Goal: Contribute content: Add original content to the website for others to see

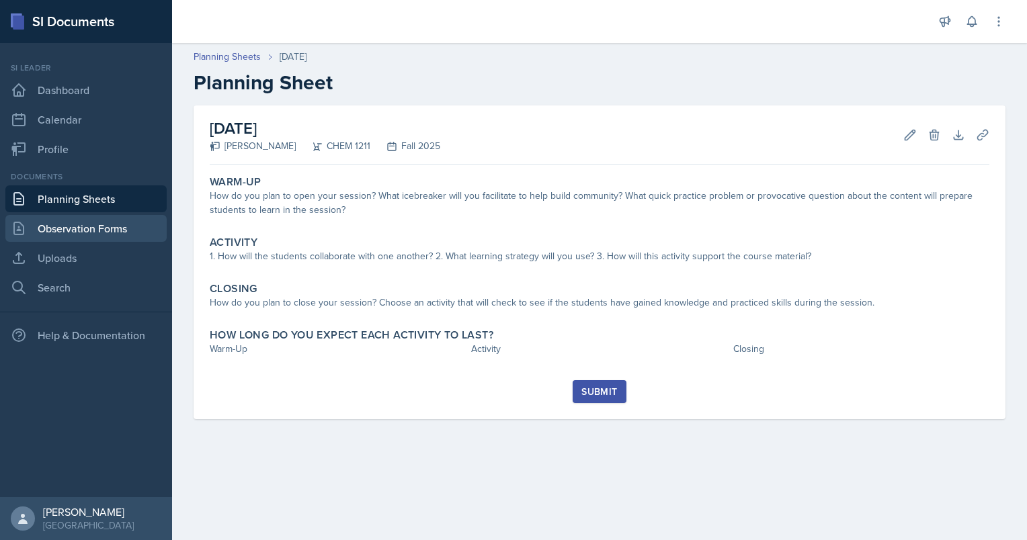
click at [56, 236] on link "Observation Forms" at bounding box center [85, 228] width 161 height 27
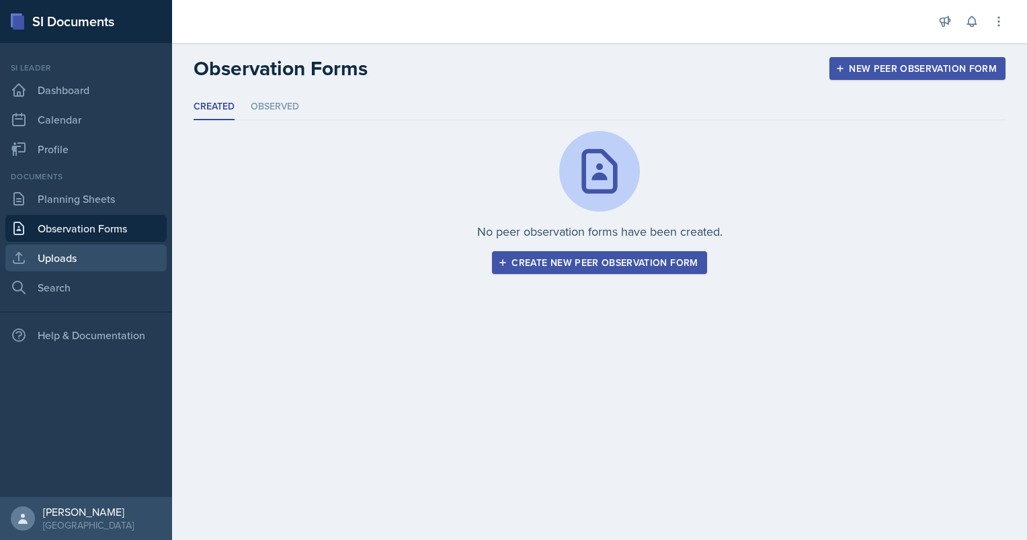
click at [112, 262] on link "Uploads" at bounding box center [85, 258] width 161 height 27
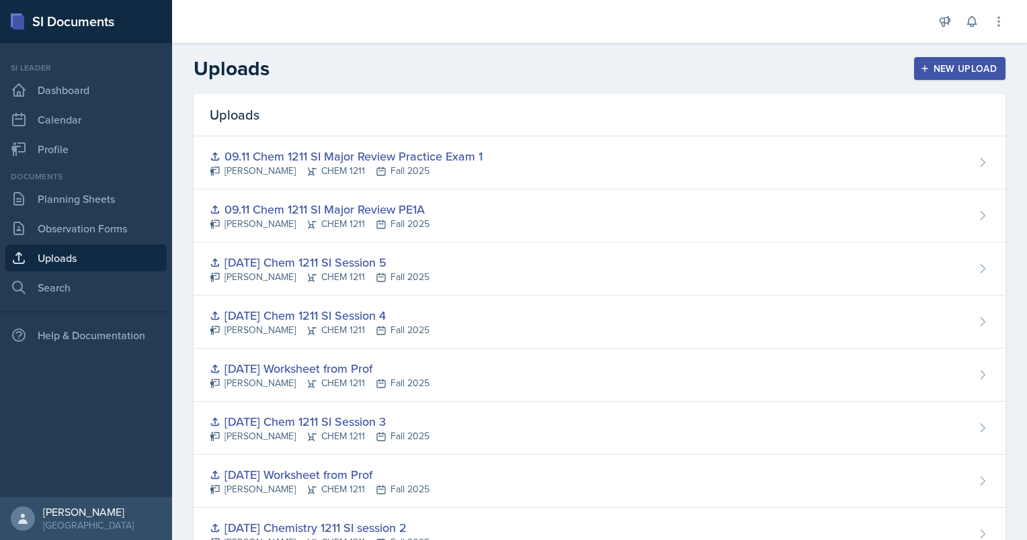
click at [957, 76] on button "New Upload" at bounding box center [960, 68] width 92 height 23
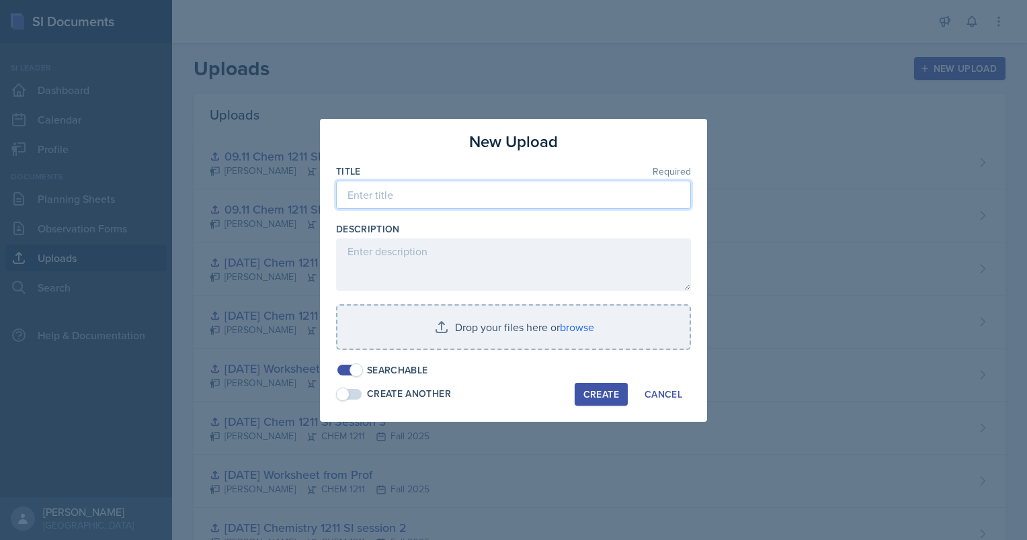
click at [542, 187] on input at bounding box center [513, 195] width 355 height 28
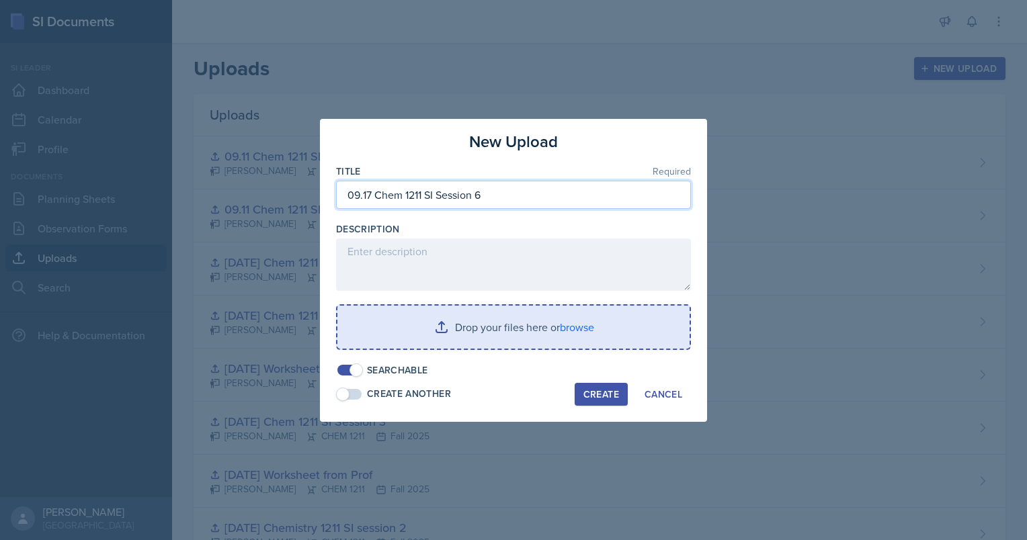
type input "09.17 Chem 1211 SI Session 6"
click at [489, 331] on input "file" at bounding box center [513, 327] width 352 height 43
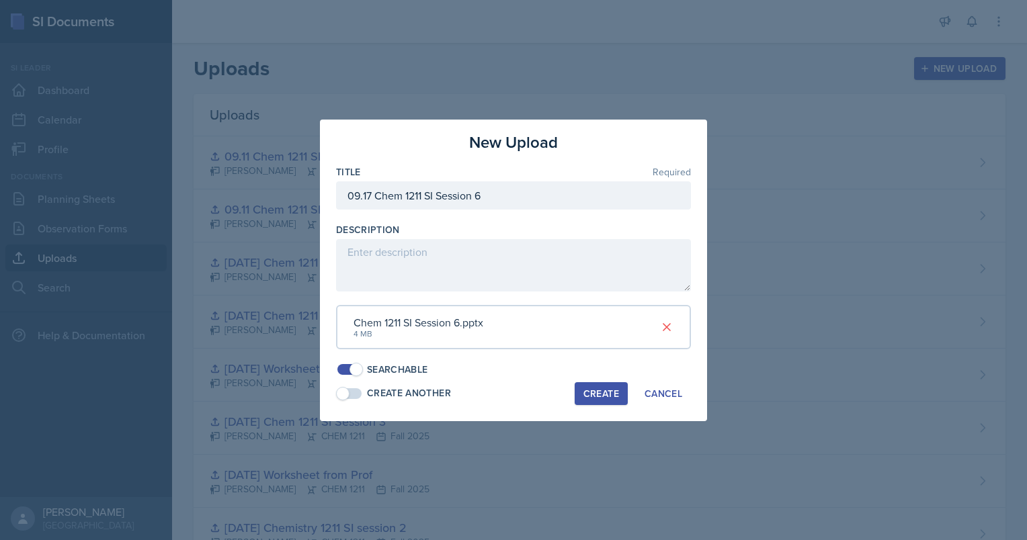
click at [587, 388] on div "Create" at bounding box center [601, 393] width 36 height 11
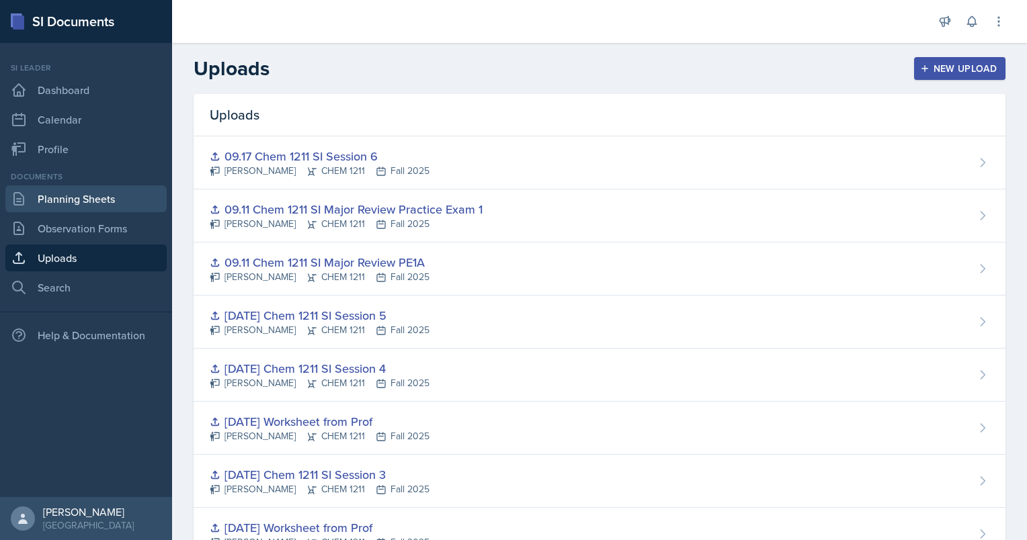
click at [126, 207] on link "Planning Sheets" at bounding box center [85, 198] width 161 height 27
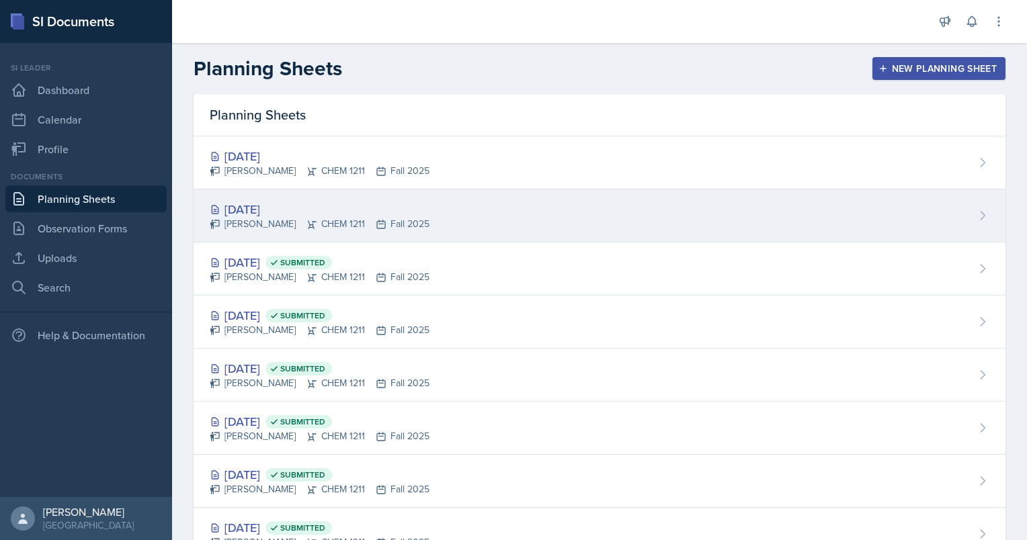
click at [272, 220] on div "[PERSON_NAME] CHEM 1211 Fall 2025" at bounding box center [320, 224] width 220 height 14
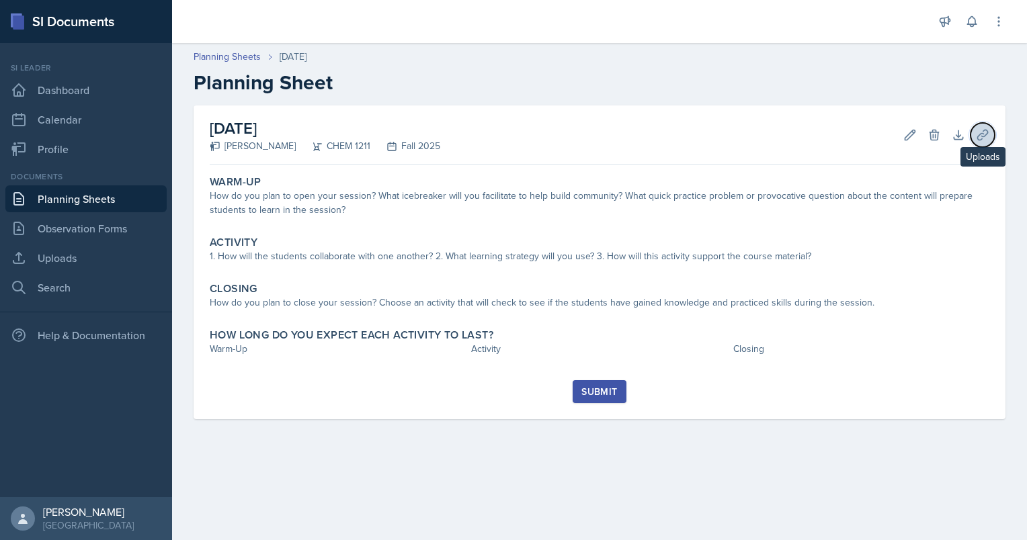
click at [987, 124] on button "Uploads" at bounding box center [982, 135] width 24 height 24
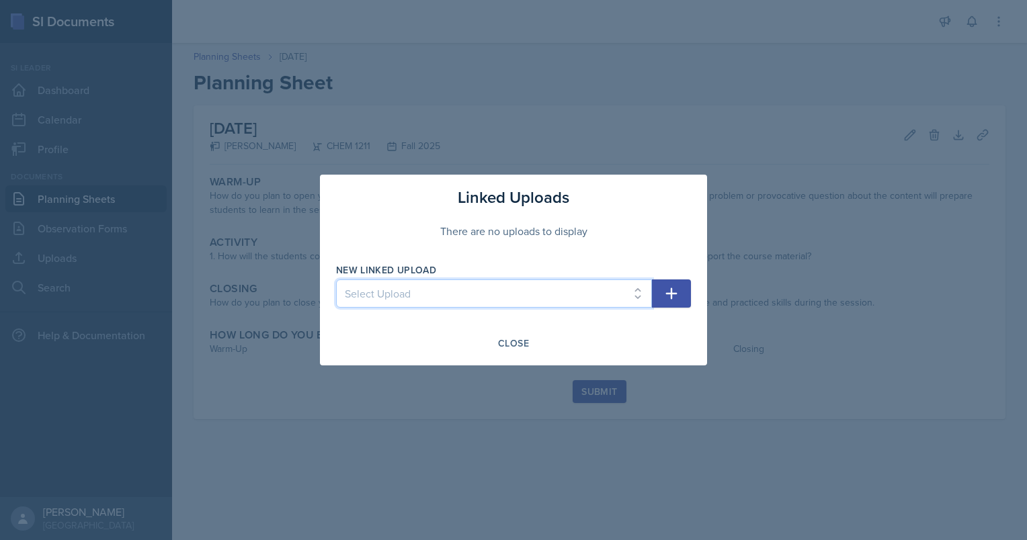
click at [506, 298] on select "Select Upload Chem 1211 Session 1 Kahoot [DATE] Chem 1211 SI Session 1 [DATE] C…" at bounding box center [494, 294] width 316 height 28
select select "e14675da-c194-4e6e-ba87-8b6684916a1b"
click at [336, 280] on select "Select Upload Chem 1211 Session 1 Kahoot [DATE] Chem 1211 SI Session 1 [DATE] C…" at bounding box center [494, 294] width 316 height 28
click at [674, 292] on icon "button" at bounding box center [671, 294] width 16 height 16
select select
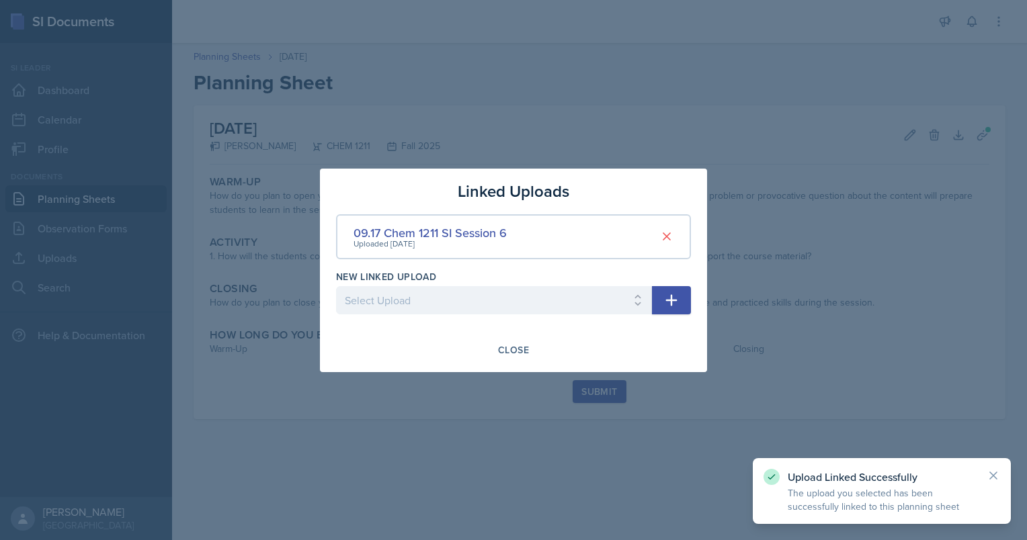
click at [786, 185] on div at bounding box center [513, 270] width 1027 height 540
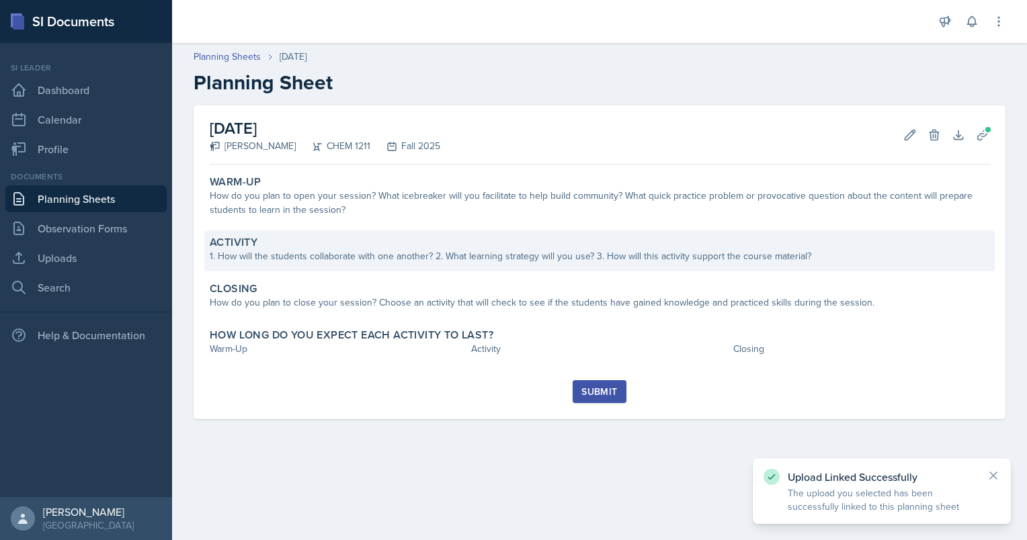
click at [720, 259] on div "1. How will the students collaborate with one another? 2. What learning strateg…" at bounding box center [600, 256] width 780 height 14
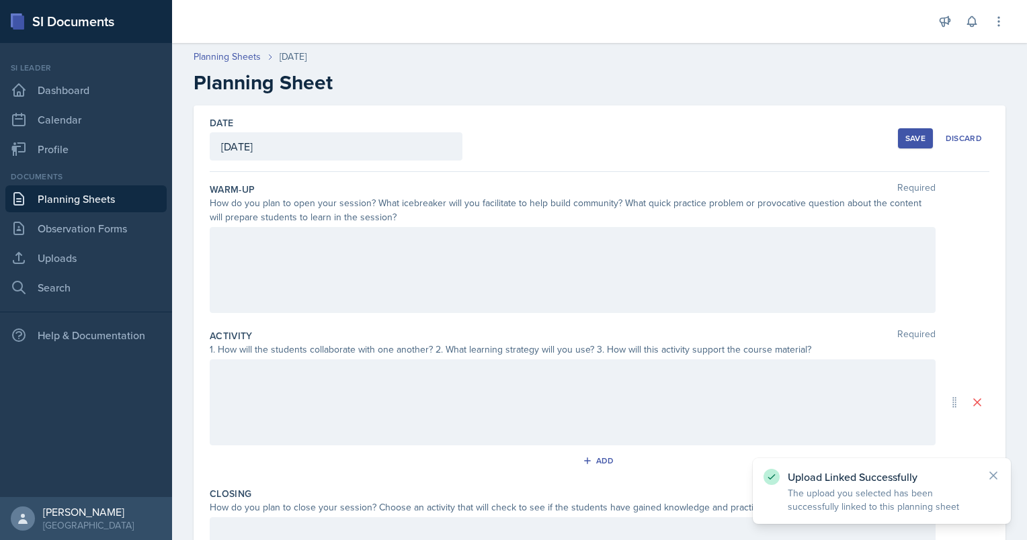
click at [626, 249] on div at bounding box center [573, 270] width 726 height 86
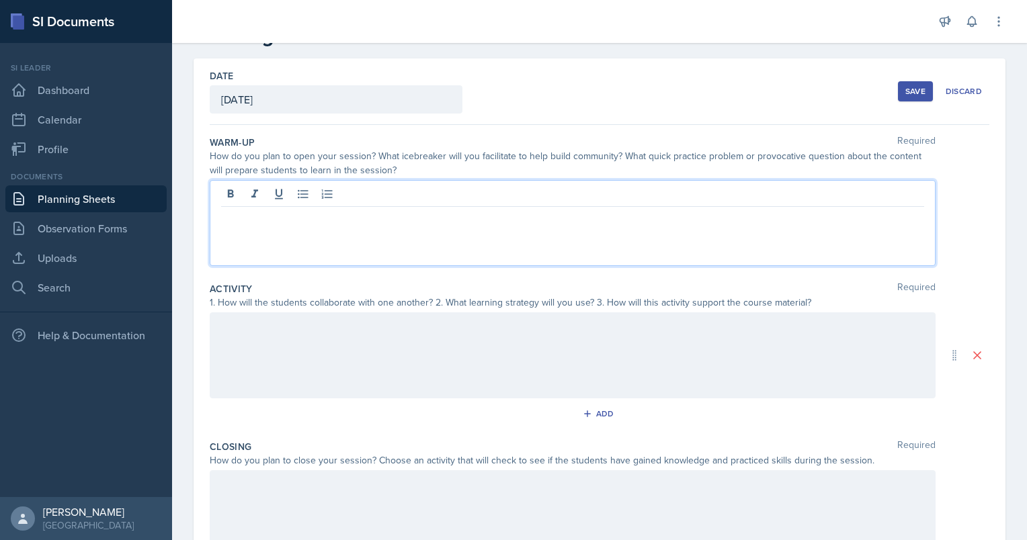
scroll to position [82, 0]
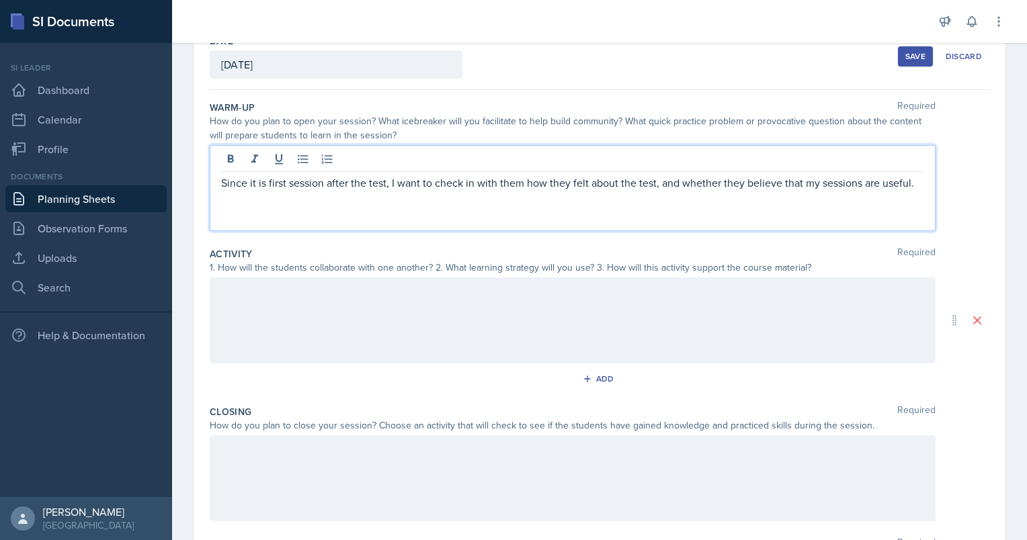
click at [778, 185] on p "Since it is first session after the test, I want to check in with them how they…" at bounding box center [572, 183] width 703 height 16
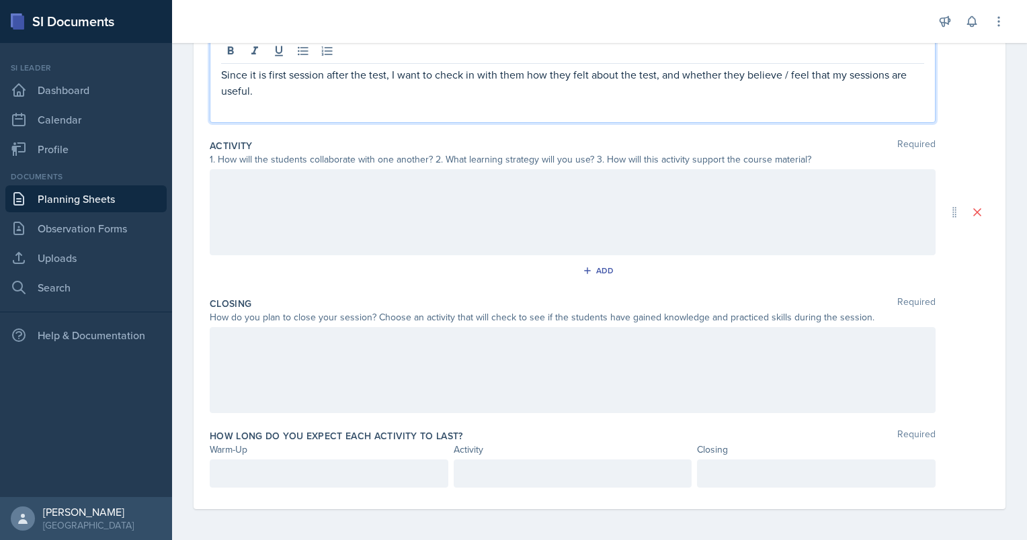
click at [404, 198] on div at bounding box center [573, 212] width 726 height 86
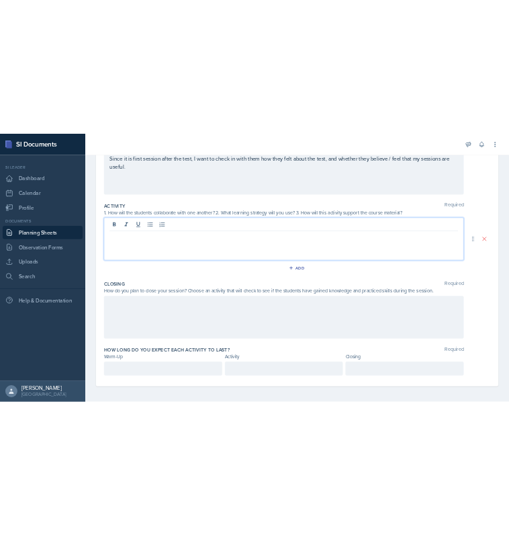
scroll to position [190, 0]
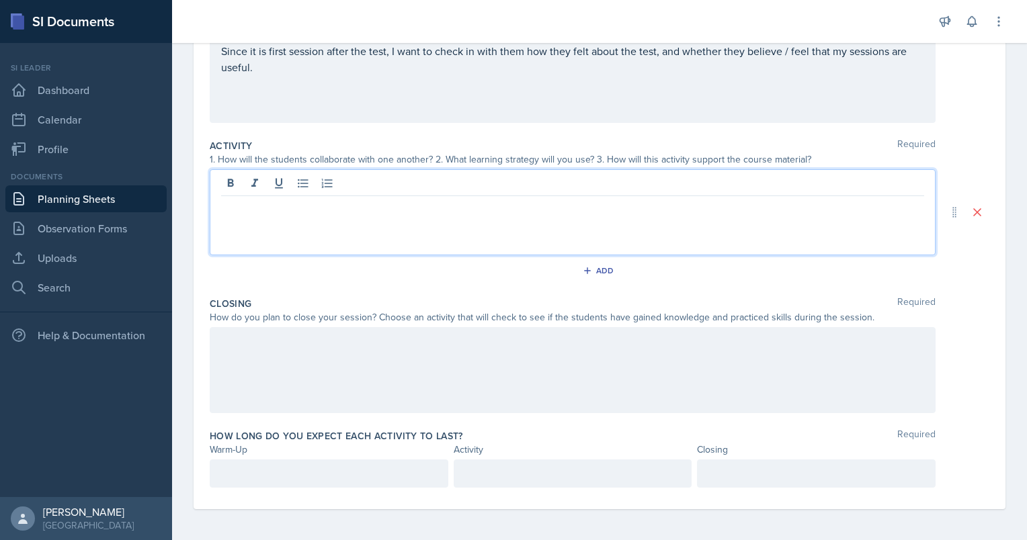
click at [319, 216] on div at bounding box center [573, 212] width 726 height 86
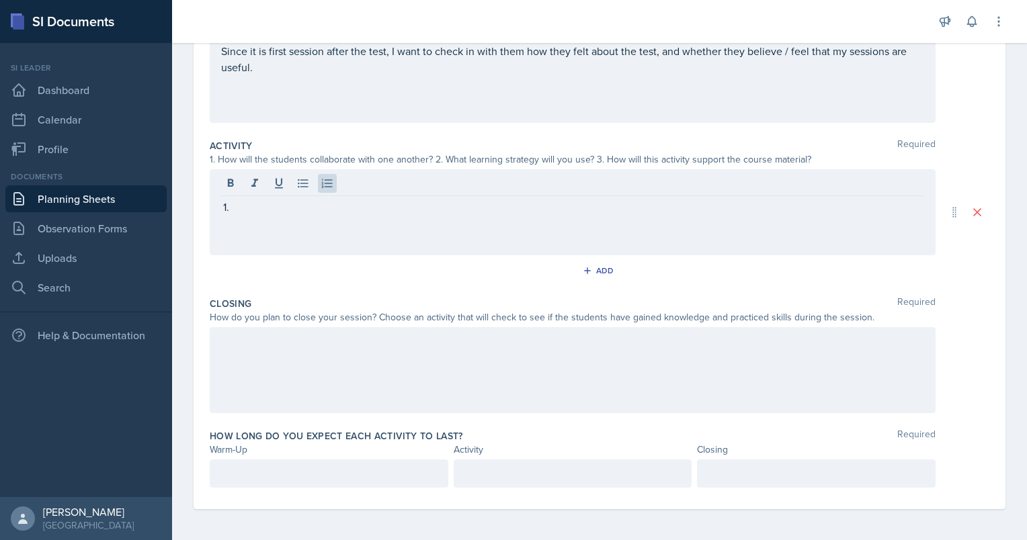
click at [386, 212] on p at bounding box center [578, 207] width 692 height 16
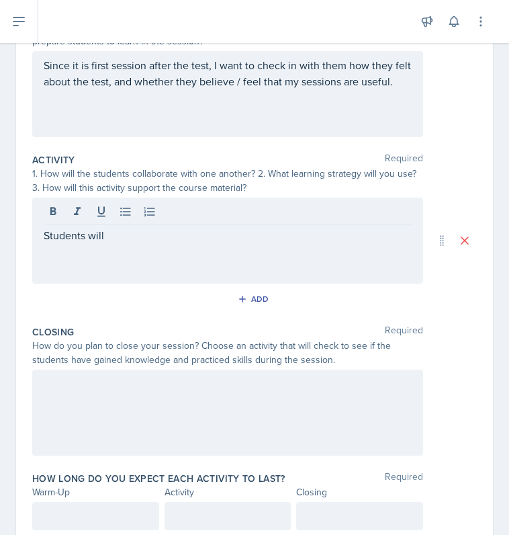
click at [216, 249] on div "Students will" at bounding box center [227, 241] width 391 height 86
click at [142, 233] on p "Students will" at bounding box center [228, 235] width 368 height 16
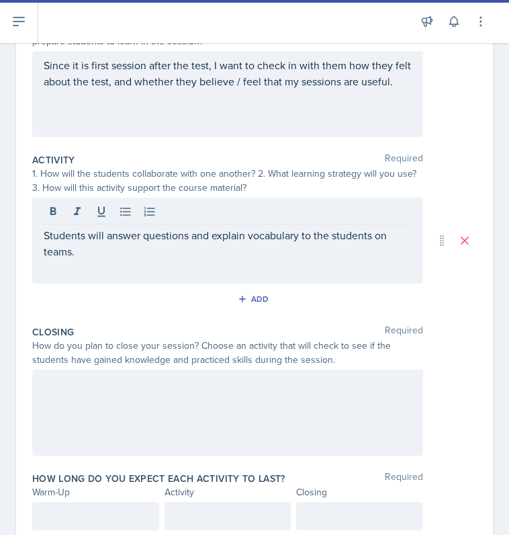
click at [229, 270] on div "Students will answer questions and explain vocabulary to the students on teams." at bounding box center [227, 241] width 391 height 86
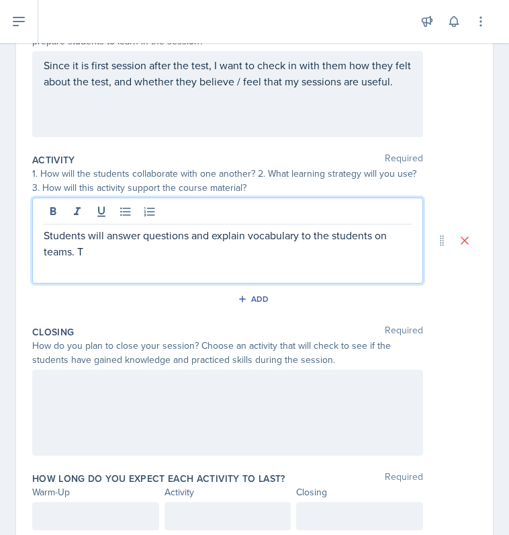
click at [132, 257] on p "Students will answer questions and explain vocabulary to the students on teams.…" at bounding box center [228, 243] width 368 height 32
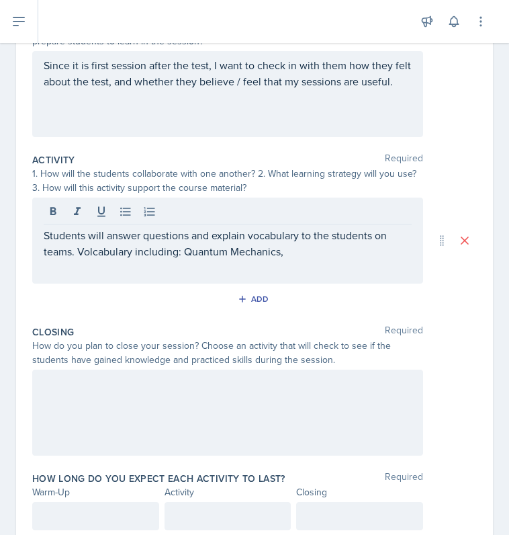
click at [345, 237] on p "Students will answer questions and explain vocabulary to the students on teams.…" at bounding box center [228, 243] width 368 height 32
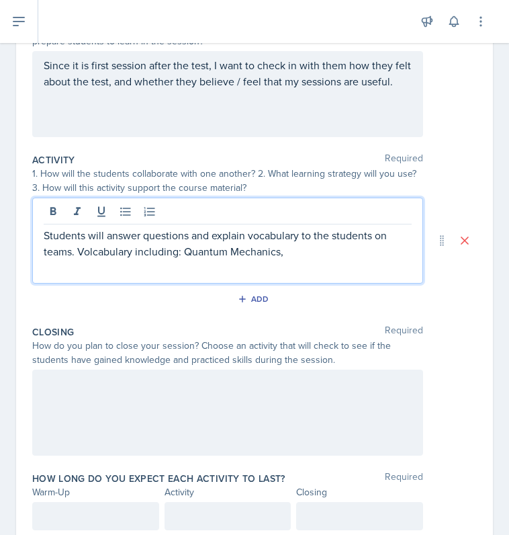
click at [335, 253] on p "Students will answer questions and explain vocabulary to the students on teams.…" at bounding box center [228, 243] width 368 height 32
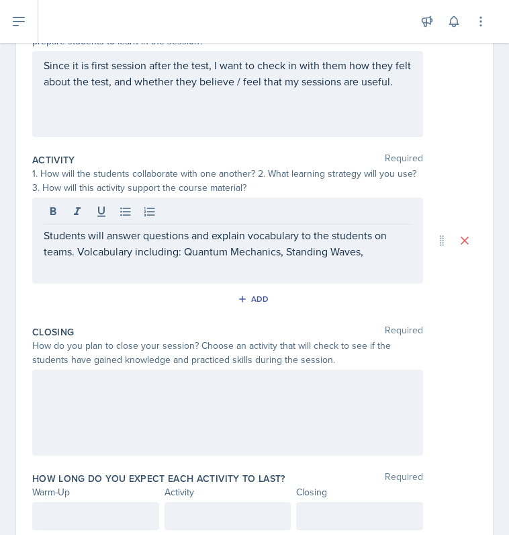
click at [376, 253] on p "Students will answer questions and explain vocabulary to the students on teams.…" at bounding box center [228, 243] width 368 height 32
click at [215, 270] on p "Students will answer questions and explain vocabulary to the students on teams.…" at bounding box center [228, 251] width 368 height 48
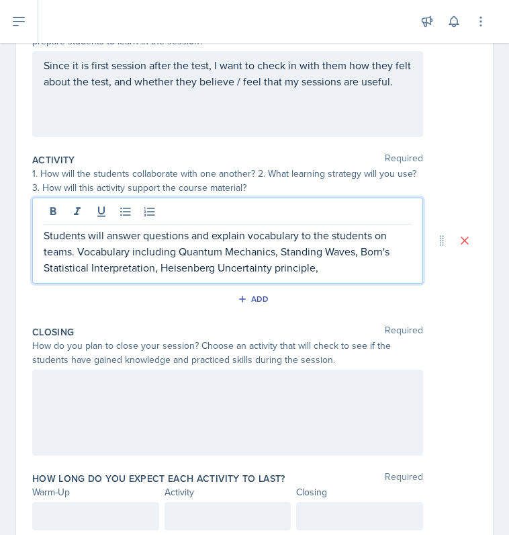
click at [332, 271] on p "Students will answer questions and explain vocabulary to the students on teams.…" at bounding box center [228, 251] width 368 height 48
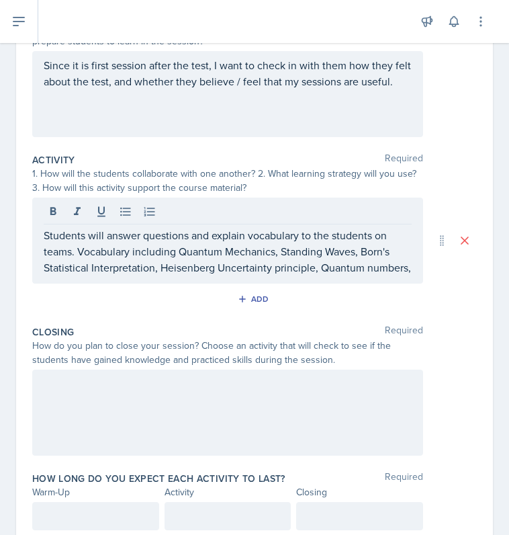
click at [135, 284] on div "Students will answer questions and explain vocabulary to the students on teams.…" at bounding box center [227, 241] width 391 height 86
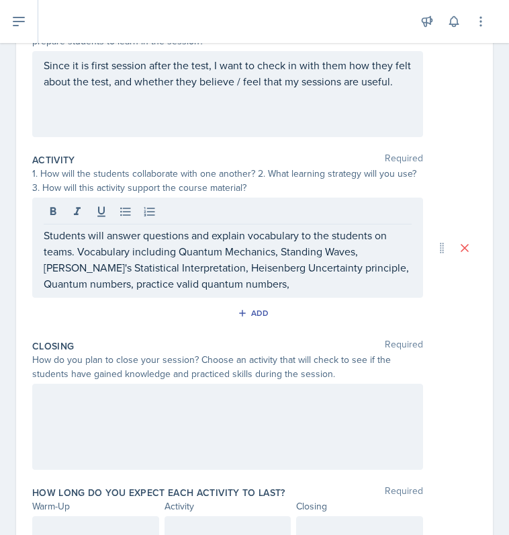
click at [284, 282] on p "Students will answer questions and explain vocabulary to the students on teams.…" at bounding box center [228, 259] width 368 height 65
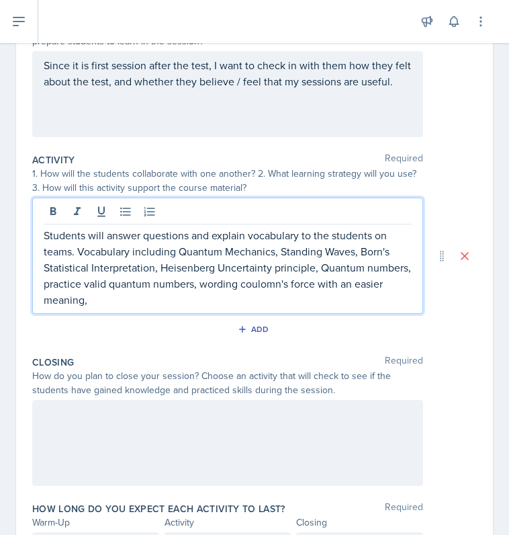
click at [232, 300] on p "Students will answer questions and explain vocabulary to the students on teams.…" at bounding box center [228, 267] width 368 height 81
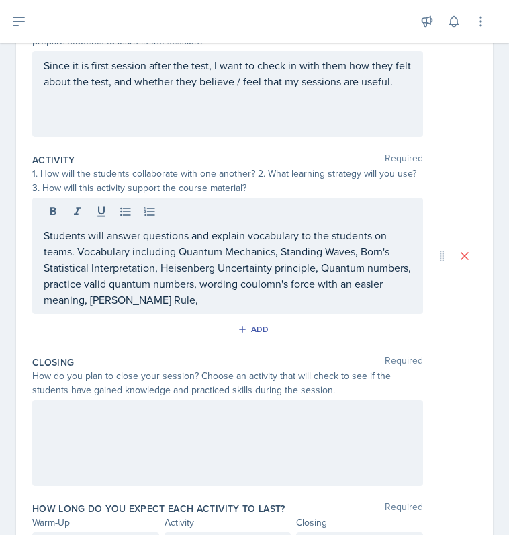
click at [215, 295] on p "Students will answer questions and explain vocabulary to the students on teams.…" at bounding box center [228, 267] width 368 height 81
click at [210, 314] on div "Students will answer questions and explain vocabulary to the students on teams.…" at bounding box center [227, 256] width 391 height 116
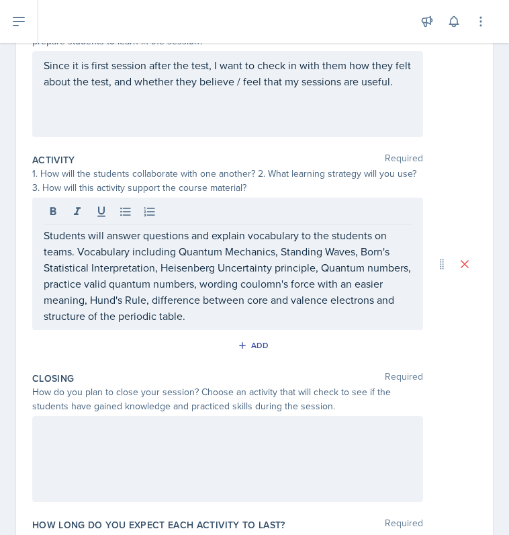
click at [116, 423] on div at bounding box center [227, 459] width 391 height 86
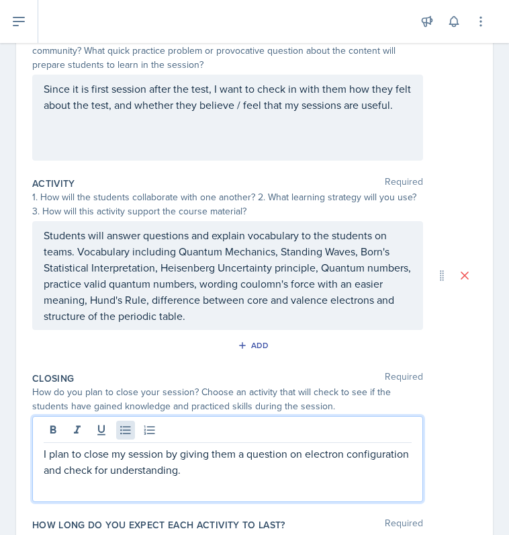
scroll to position [261, 0]
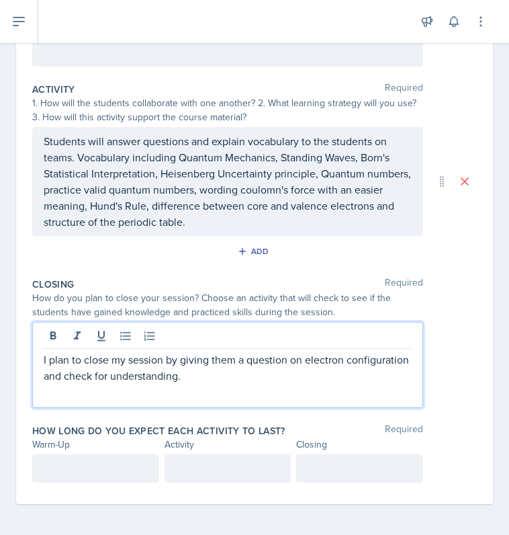
click at [102, 466] on p at bounding box center [96, 468] width 104 height 16
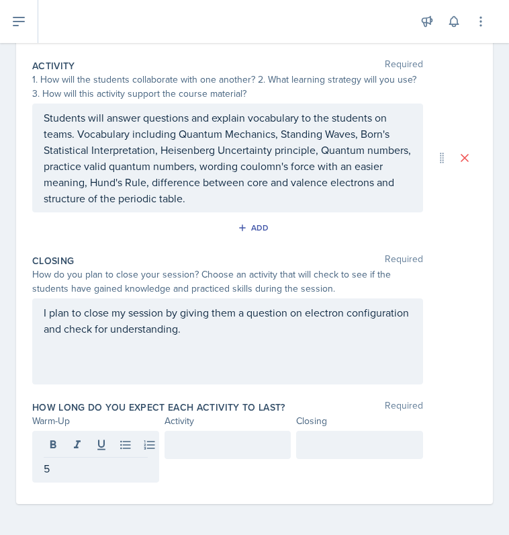
click at [313, 433] on div at bounding box center [359, 445] width 127 height 28
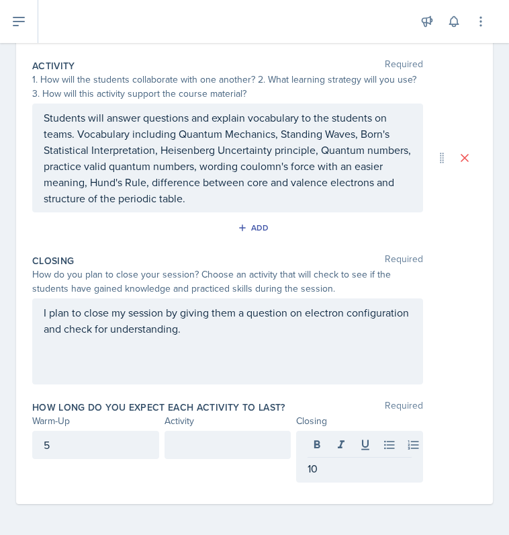
click at [235, 433] on div at bounding box center [228, 445] width 127 height 28
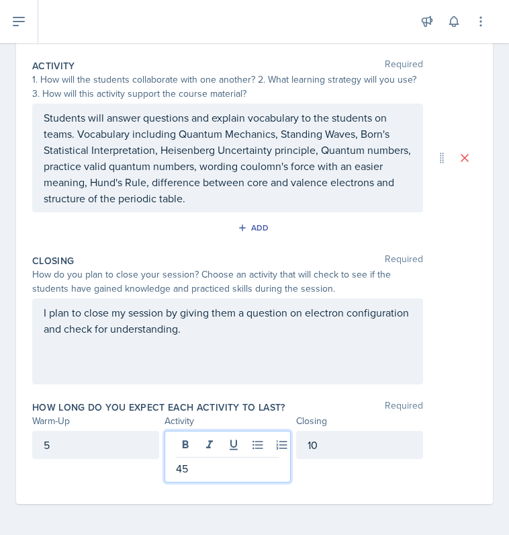
click at [190, 388] on div "Closing Required How do you plan to close your session? Choose an activity that…" at bounding box center [254, 322] width 445 height 147
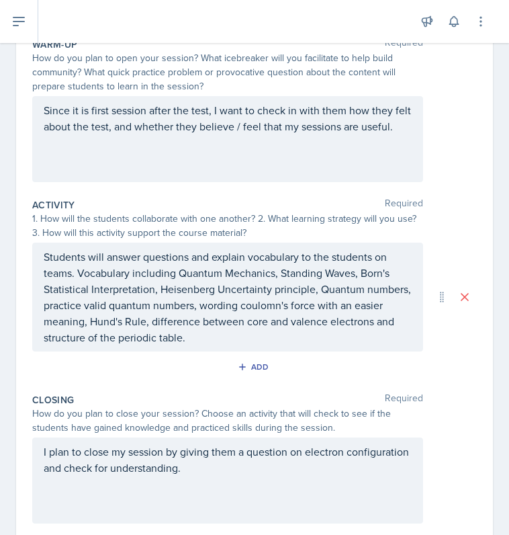
click at [312, 296] on p "Students will answer questions and explain vocabulary to the students on teams.…" at bounding box center [228, 297] width 368 height 97
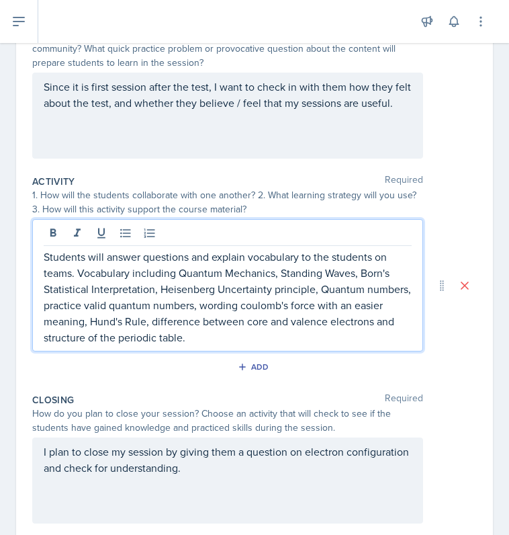
click at [348, 343] on p "Students will answer questions and explain vocabulary to the students on teams.…" at bounding box center [228, 297] width 368 height 97
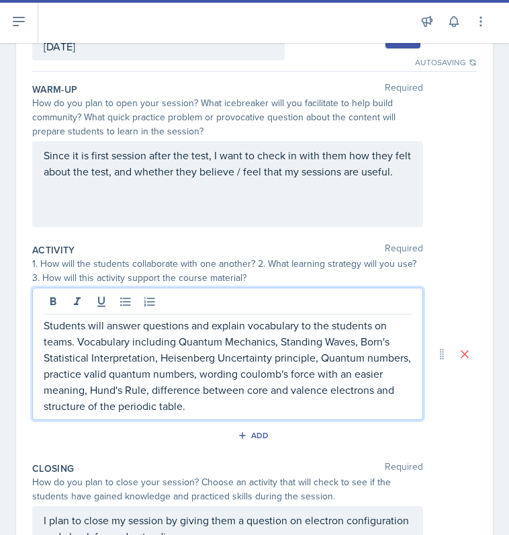
scroll to position [97, 0]
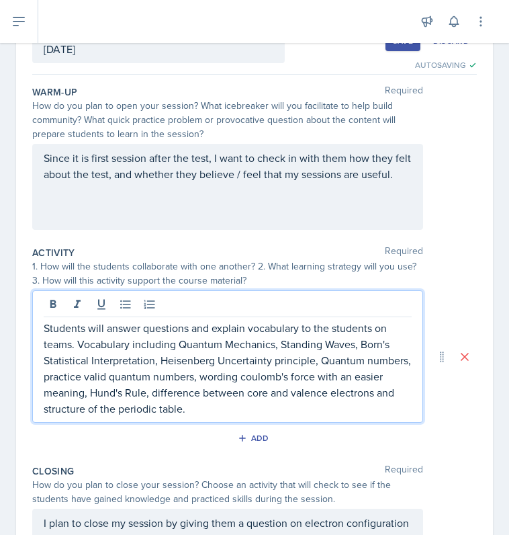
click at [332, 405] on p "Students will answer questions and explain vocabulary to the students on teams.…" at bounding box center [228, 368] width 368 height 97
drag, startPoint x: 253, startPoint y: 409, endPoint x: 378, endPoint y: 405, distance: 124.4
click at [378, 405] on p "Students will answer questions and explain vocabulary to the students on teams.…" at bounding box center [228, 368] width 368 height 97
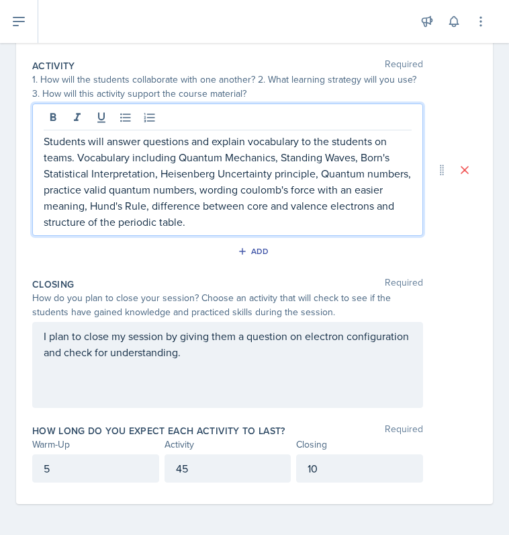
scroll to position [0, 0]
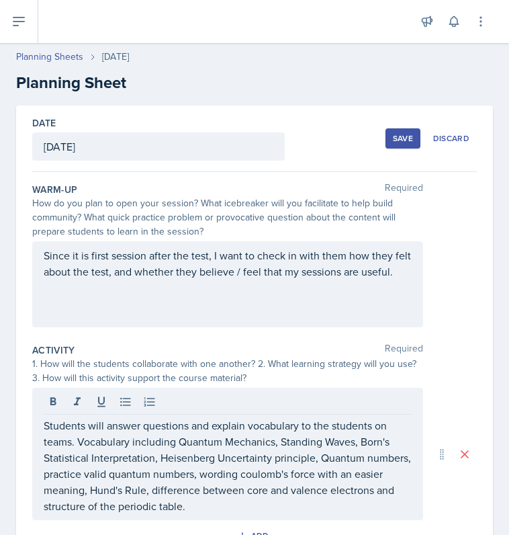
click at [393, 139] on div "Save" at bounding box center [403, 138] width 20 height 11
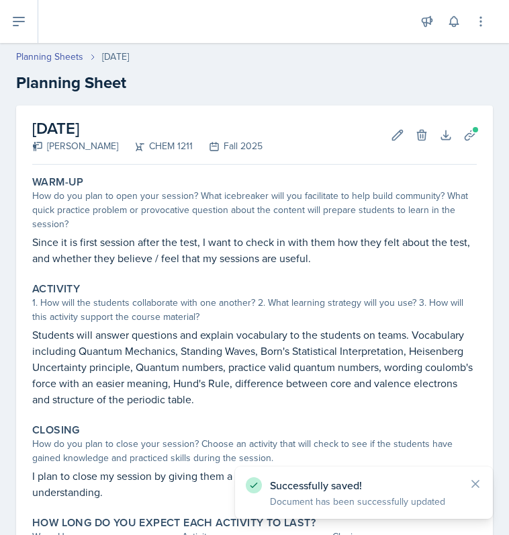
scroll to position [120, 0]
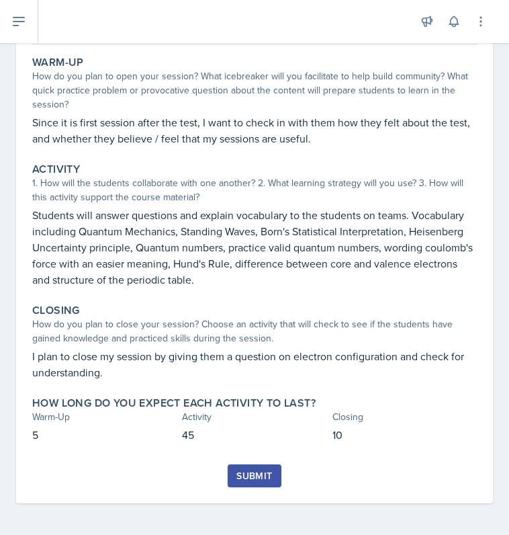
click at [237, 476] on div "Submit" at bounding box center [255, 475] width 36 height 11
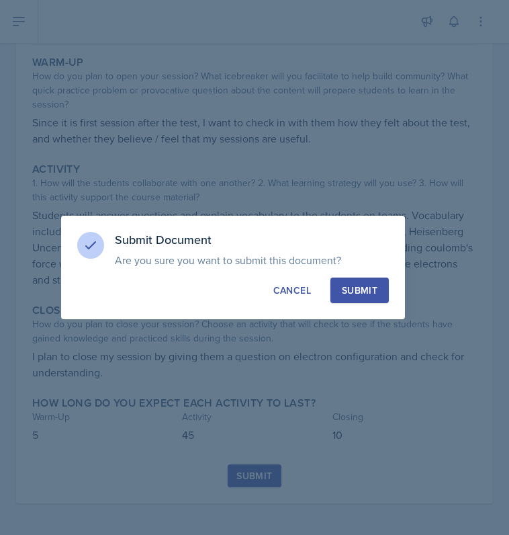
click at [366, 303] on div "Submit Document Are you sure you want to submit this document? This document wi…" at bounding box center [233, 268] width 344 height 104
click at [360, 296] on div "Submit" at bounding box center [360, 290] width 36 height 13
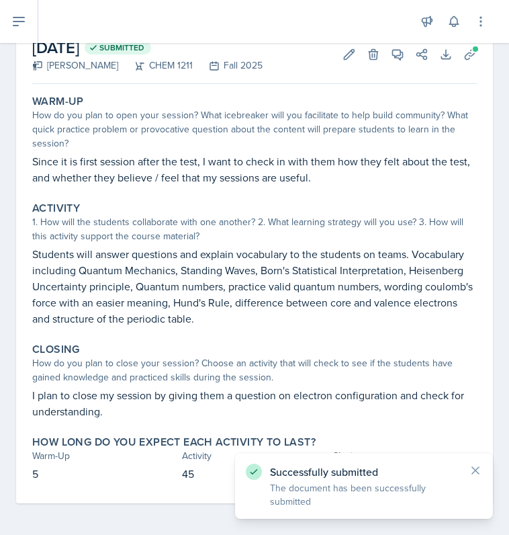
scroll to position [0, 0]
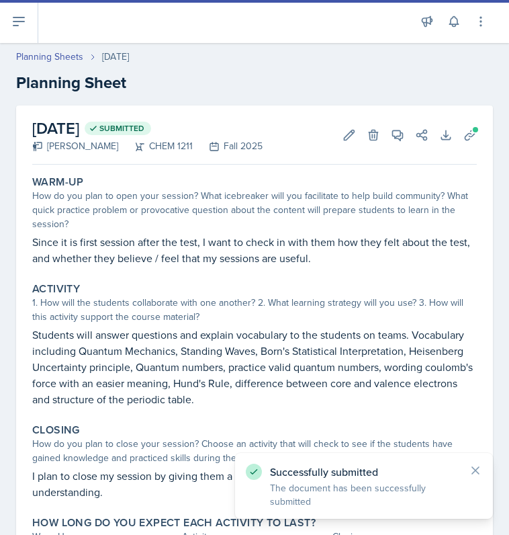
click at [354, 212] on div "How do you plan to open your session? What icebreaker will you facilitate to he…" at bounding box center [254, 210] width 445 height 42
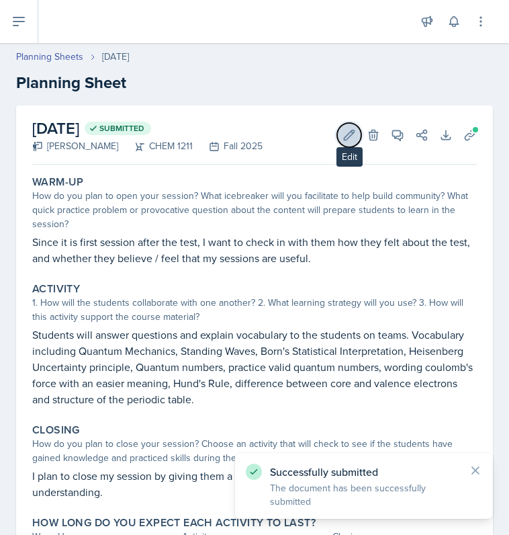
click at [343, 134] on icon at bounding box center [349, 134] width 13 height 13
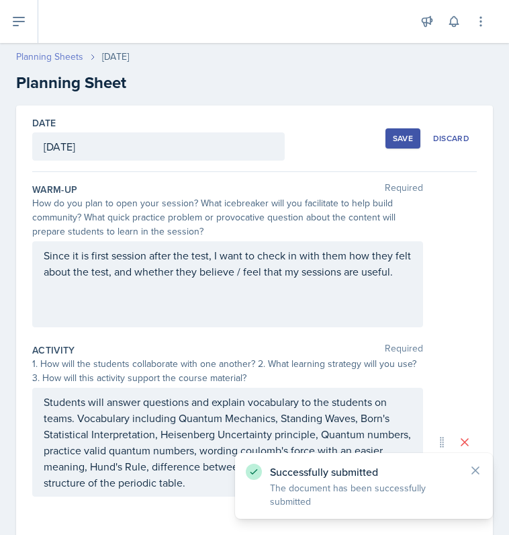
click at [40, 59] on link "Planning Sheets" at bounding box center [49, 57] width 67 height 14
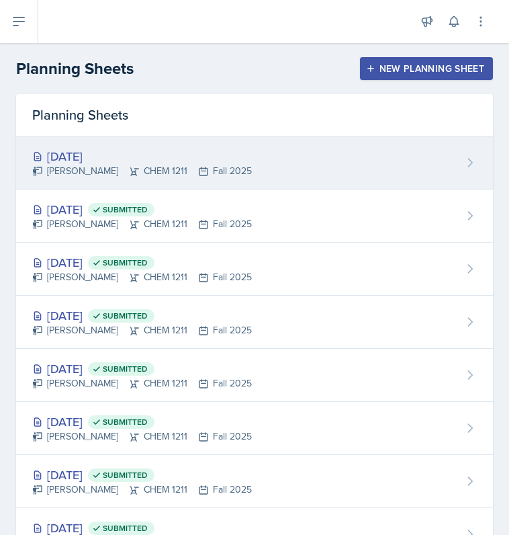
click at [96, 151] on div "[DATE]" at bounding box center [142, 156] width 220 height 18
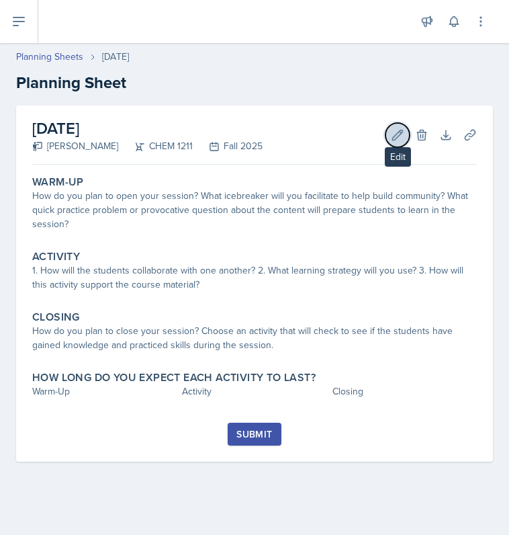
click at [400, 137] on icon at bounding box center [397, 134] width 13 height 13
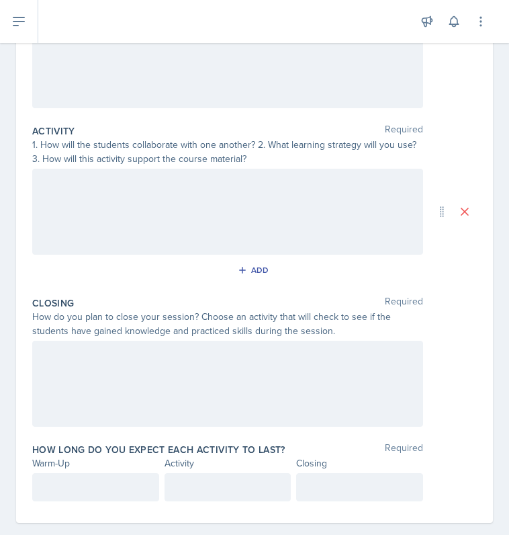
scroll to position [238, 0]
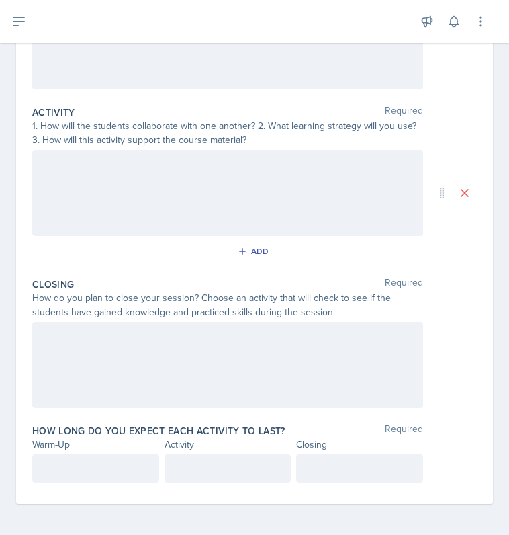
click at [142, 358] on div at bounding box center [227, 365] width 391 height 86
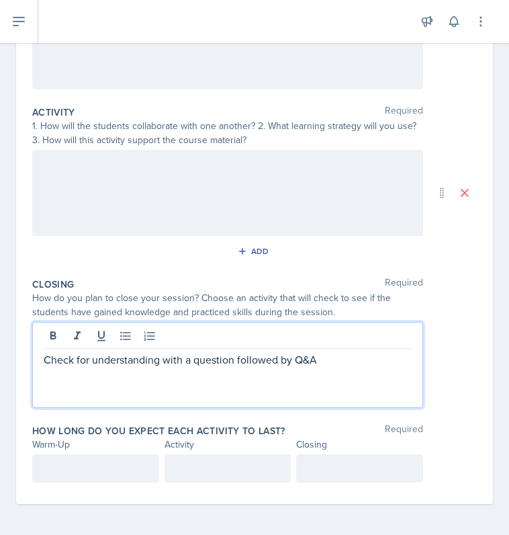
click at [103, 466] on p at bounding box center [96, 468] width 104 height 16
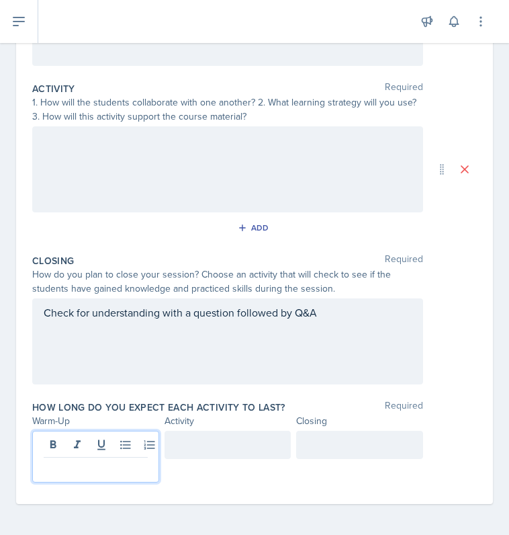
click at [313, 449] on div at bounding box center [359, 445] width 127 height 28
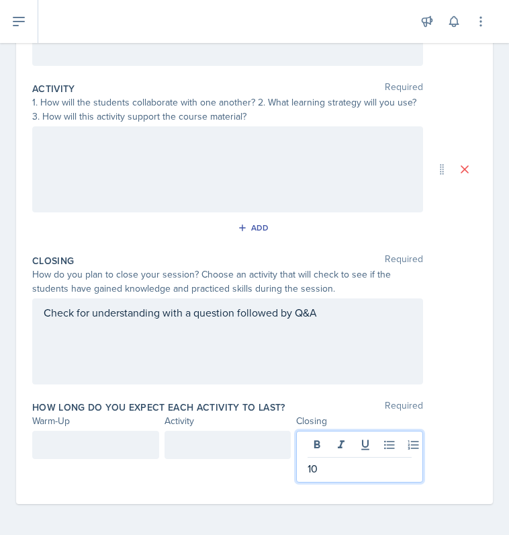
click at [109, 440] on div at bounding box center [95, 445] width 127 height 28
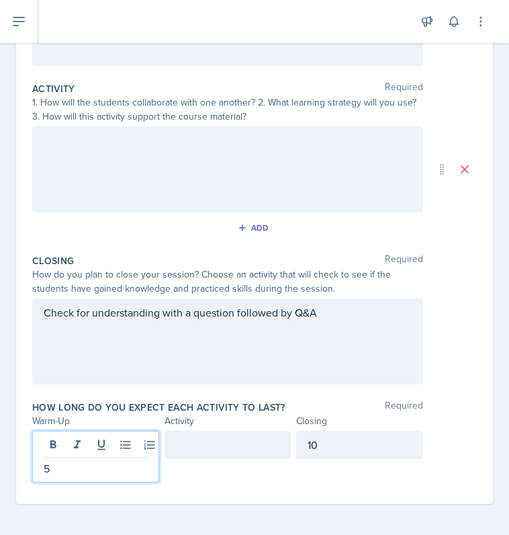
click at [240, 438] on div at bounding box center [228, 445] width 127 height 28
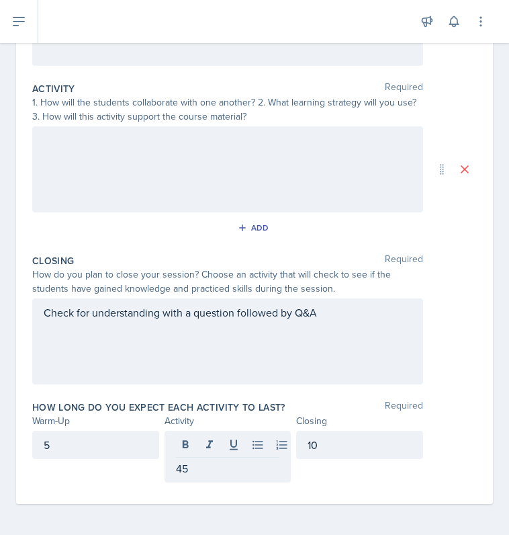
click at [192, 333] on div "Check for understanding with a question followed by Q&A" at bounding box center [227, 341] width 391 height 86
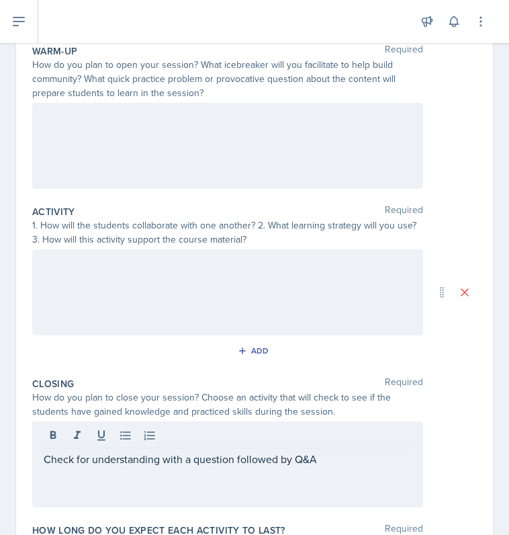
click at [167, 309] on div at bounding box center [227, 292] width 391 height 86
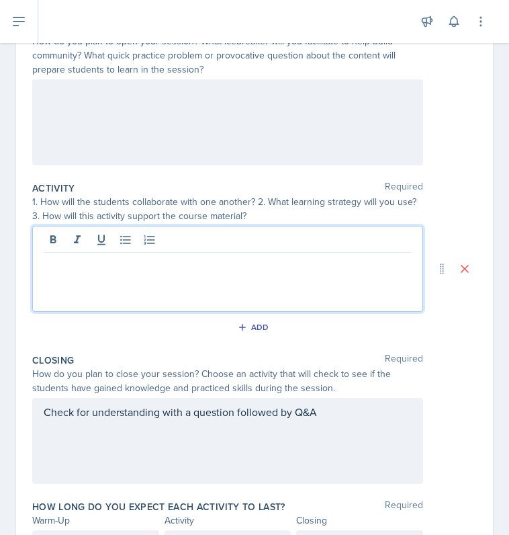
click at [151, 283] on div at bounding box center [227, 269] width 391 height 86
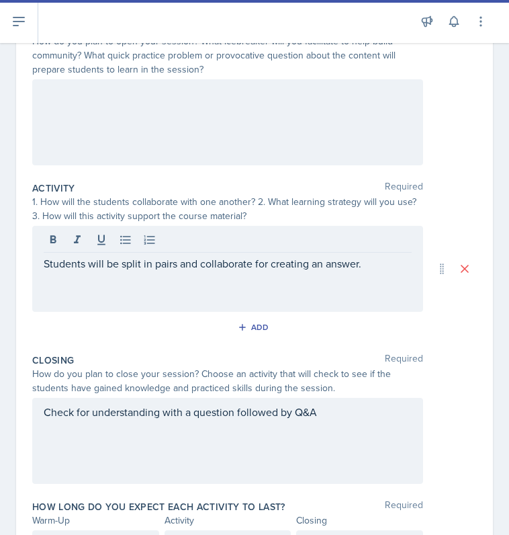
click at [382, 272] on div "Students will be split in pairs and collaborate for creating an answer." at bounding box center [227, 269] width 391 height 86
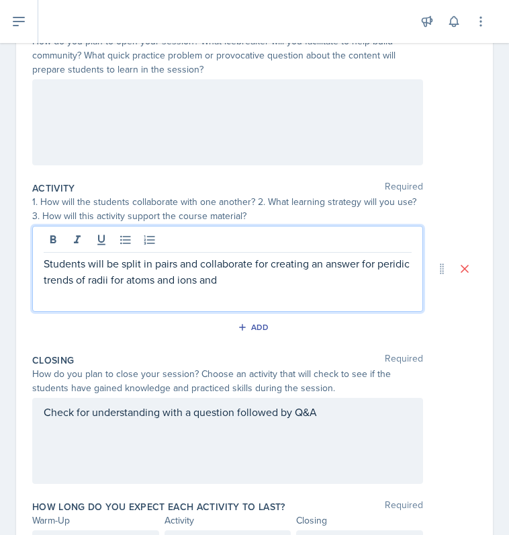
click at [294, 280] on p "Students will be split in pairs and collaborate for creating an answer for peri…" at bounding box center [228, 271] width 368 height 32
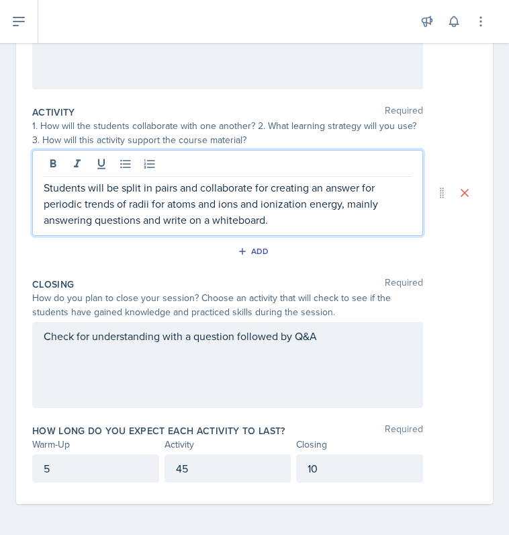
scroll to position [0, 0]
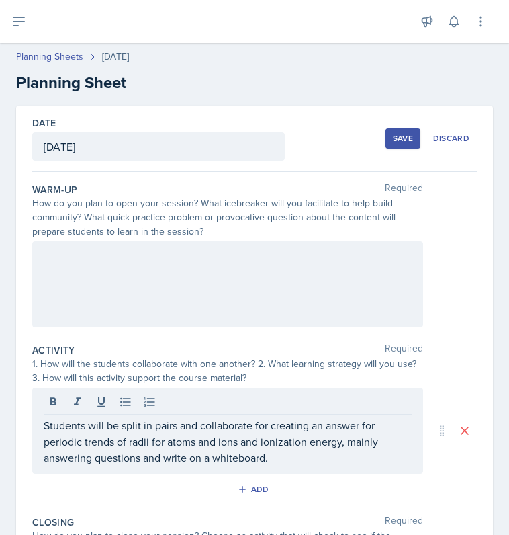
click at [223, 255] on div at bounding box center [227, 284] width 391 height 86
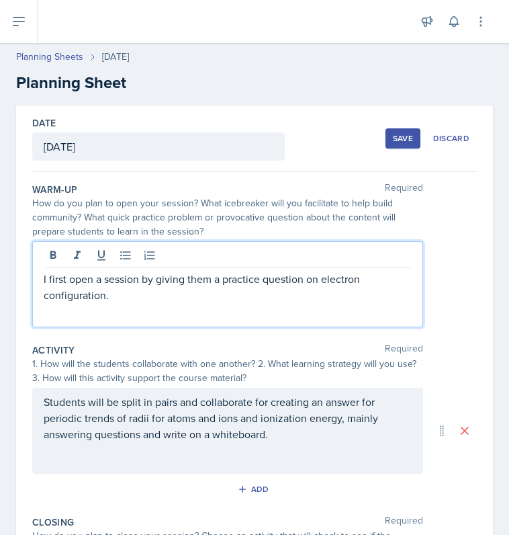
click at [395, 143] on div "Save" at bounding box center [403, 138] width 20 height 11
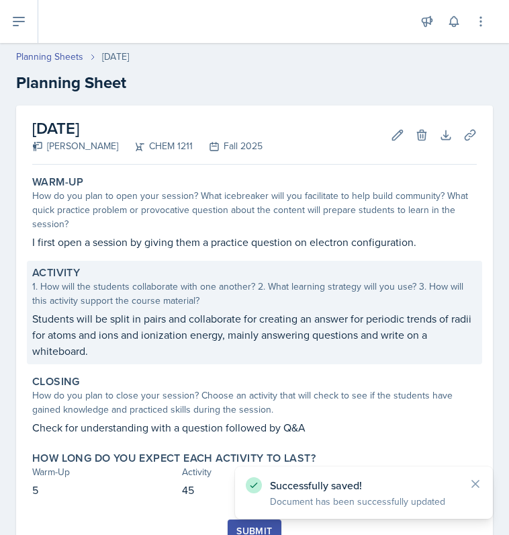
scroll to position [55, 0]
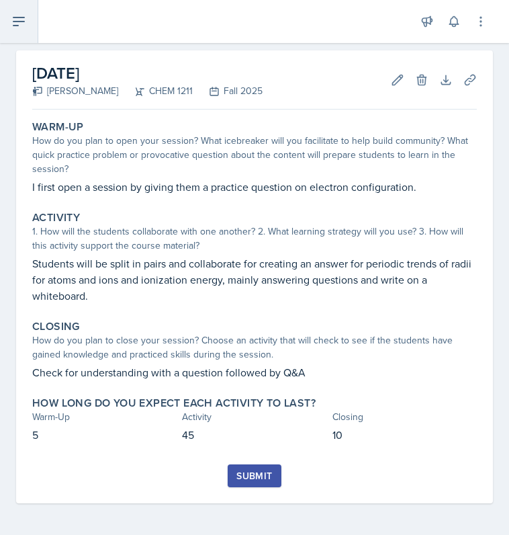
click at [24, 22] on icon at bounding box center [18, 21] width 11 height 8
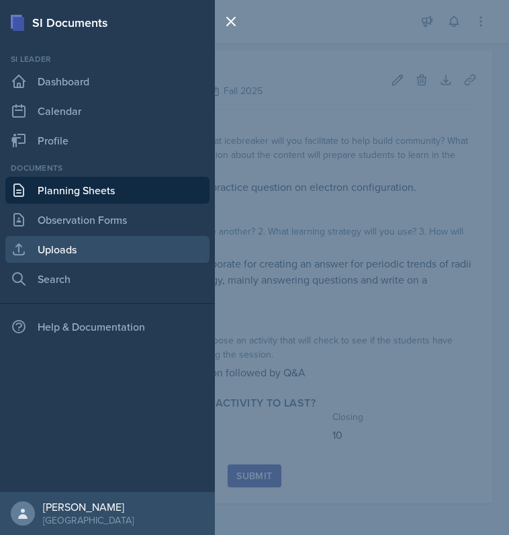
click at [66, 248] on link "Uploads" at bounding box center [107, 249] width 204 height 27
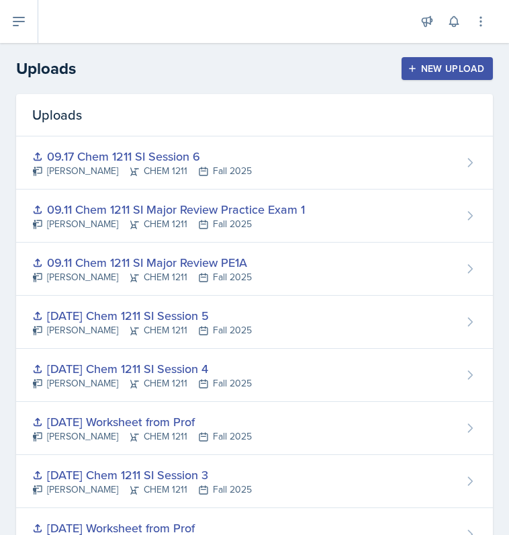
click at [423, 67] on div "New Upload" at bounding box center [448, 68] width 75 height 11
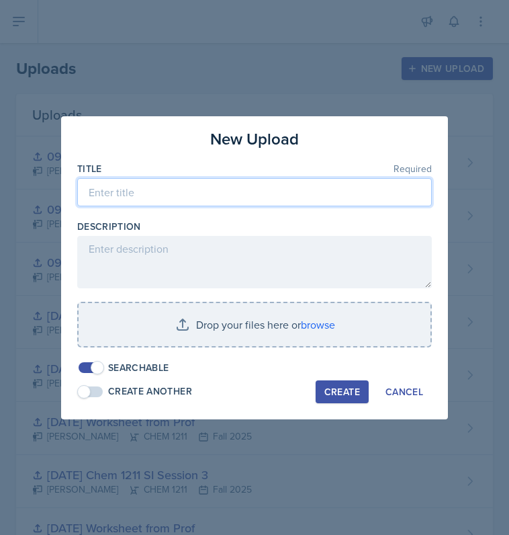
click at [150, 200] on input at bounding box center [254, 192] width 355 height 28
click at [110, 192] on input "09." at bounding box center [254, 192] width 355 height 28
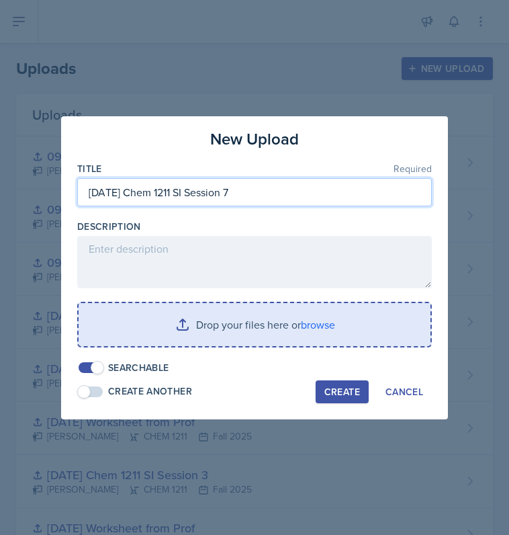
type input "[DATE] Chem 1211 SI Session 7"
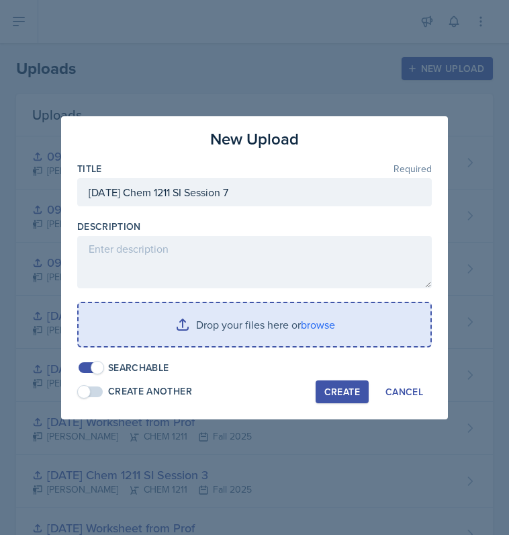
click at [200, 333] on input "file" at bounding box center [255, 324] width 352 height 43
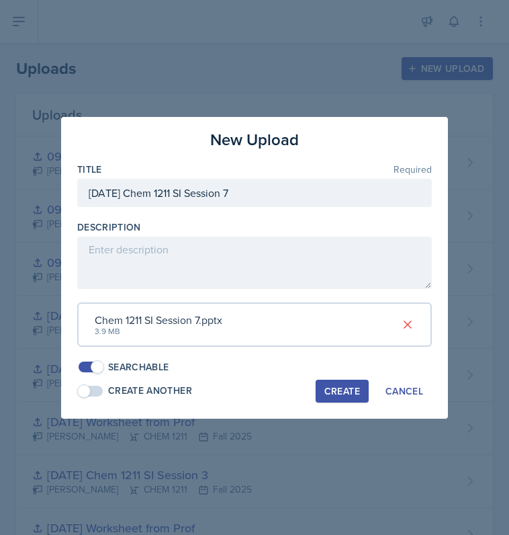
click at [345, 386] on div "Create" at bounding box center [343, 391] width 36 height 11
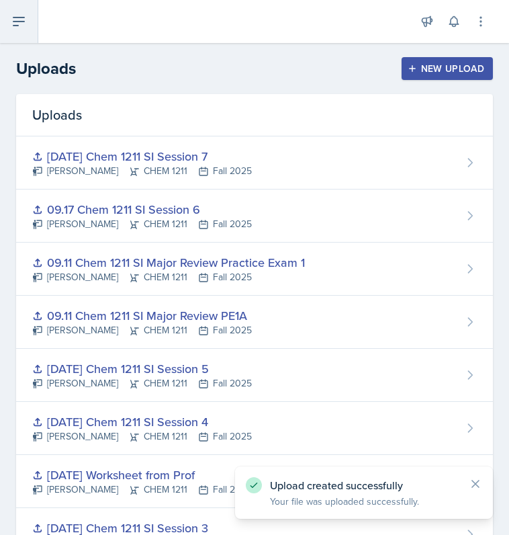
click at [23, 14] on icon at bounding box center [19, 21] width 16 height 16
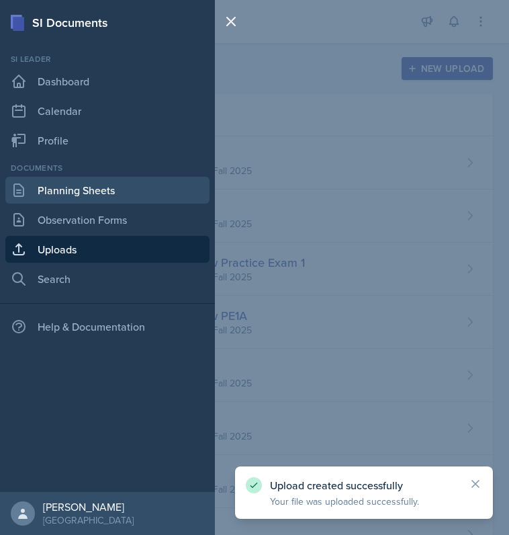
click at [74, 194] on link "Planning Sheets" at bounding box center [107, 190] width 204 height 27
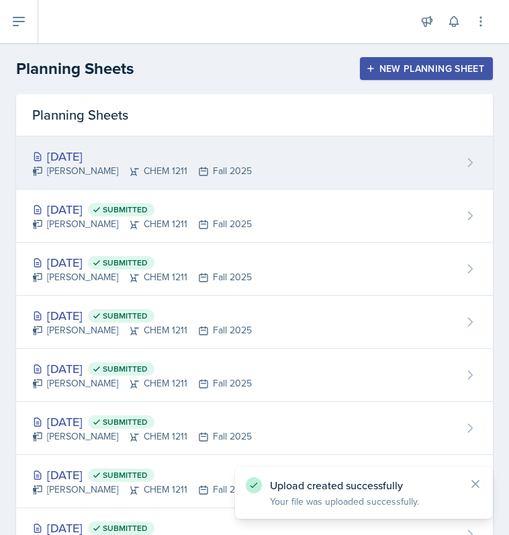
click at [102, 162] on div "[DATE]" at bounding box center [142, 156] width 220 height 18
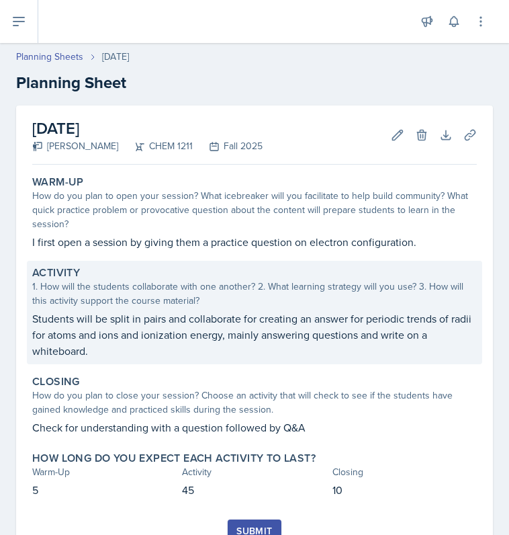
scroll to position [55, 0]
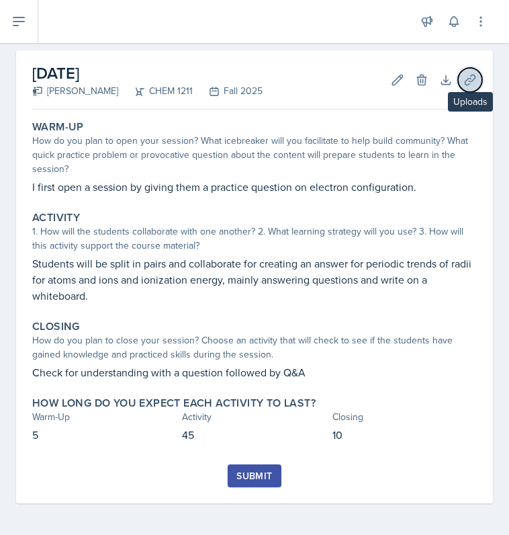
click at [464, 81] on icon at bounding box center [470, 79] width 13 height 13
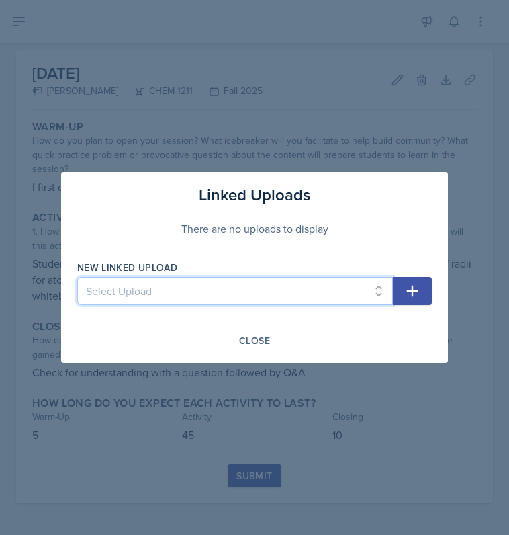
click at [286, 290] on select "Select Upload Chem 1211 Session 1 Kahoot [DATE] Chem 1211 SI Session 1 [DATE] C…" at bounding box center [235, 291] width 316 height 28
select select "deea206a-63c0-4be6-9359-0437471d3dd0"
click at [77, 277] on select "Select Upload Chem 1211 Session 1 Kahoot [DATE] Chem 1211 SI Session 1 [DATE] C…" at bounding box center [235, 291] width 316 height 28
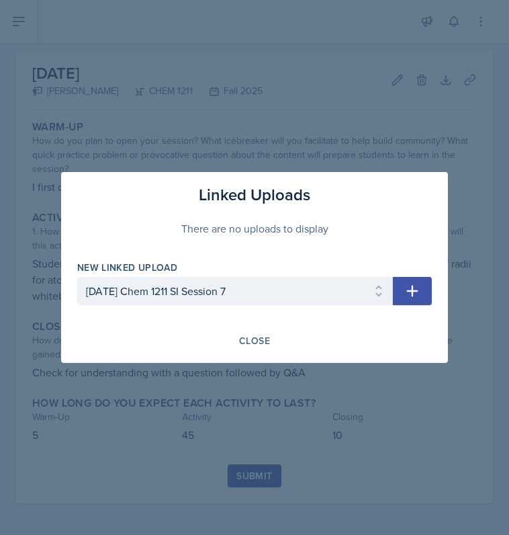
click at [397, 282] on button "button" at bounding box center [412, 291] width 39 height 28
select select
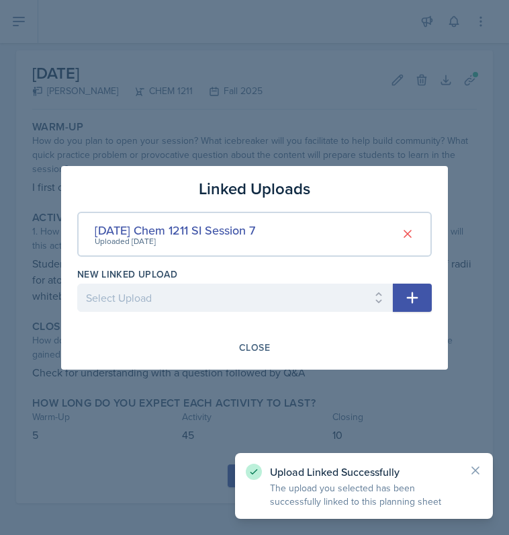
click at [226, 485] on div at bounding box center [254, 267] width 509 height 535
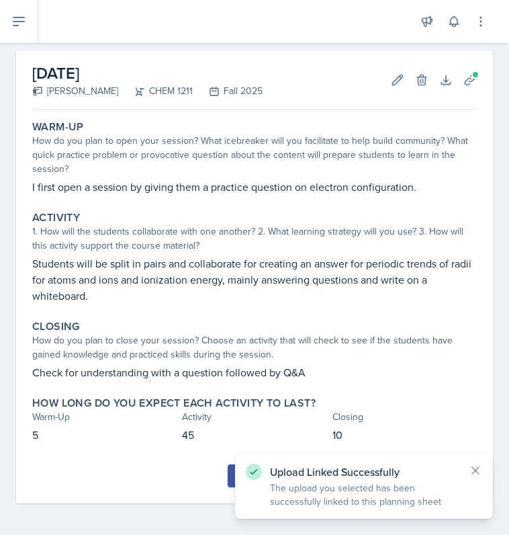
click at [241, 480] on div "Upload Linked Successfully The upload you selected has been successfully linked…" at bounding box center [364, 486] width 258 height 66
click at [237, 478] on div "Submit" at bounding box center [255, 475] width 36 height 11
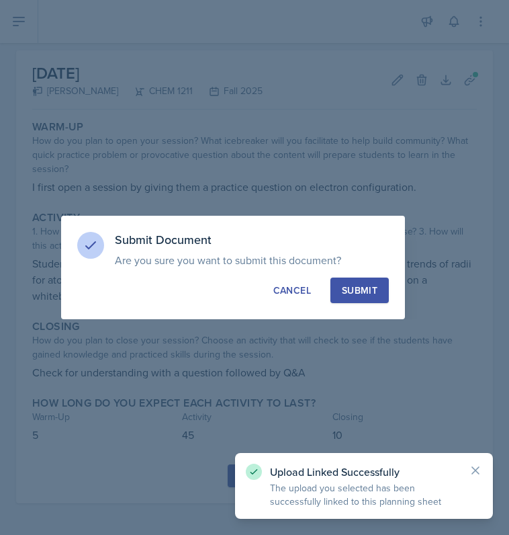
click at [378, 287] on button "Submit" at bounding box center [360, 291] width 58 height 26
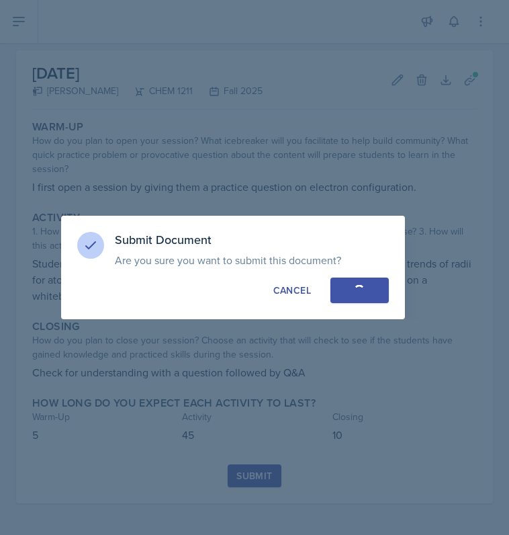
scroll to position [16, 0]
